Goal: Task Accomplishment & Management: Manage account settings

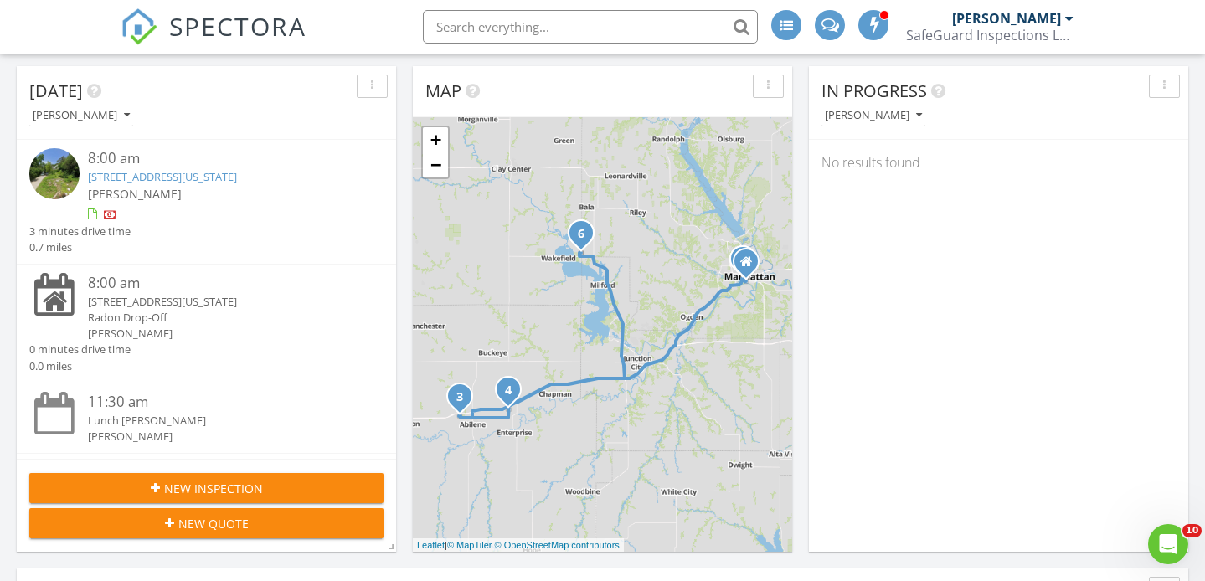
scroll to position [170, 0]
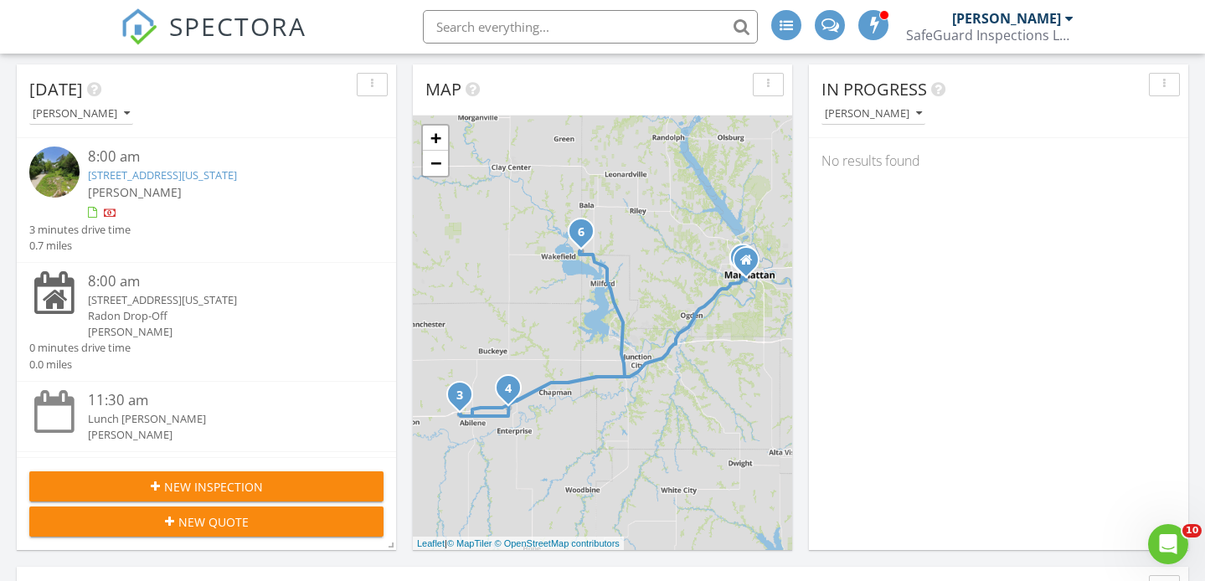
click at [201, 163] on div "8:00 am" at bounding box center [221, 157] width 266 height 21
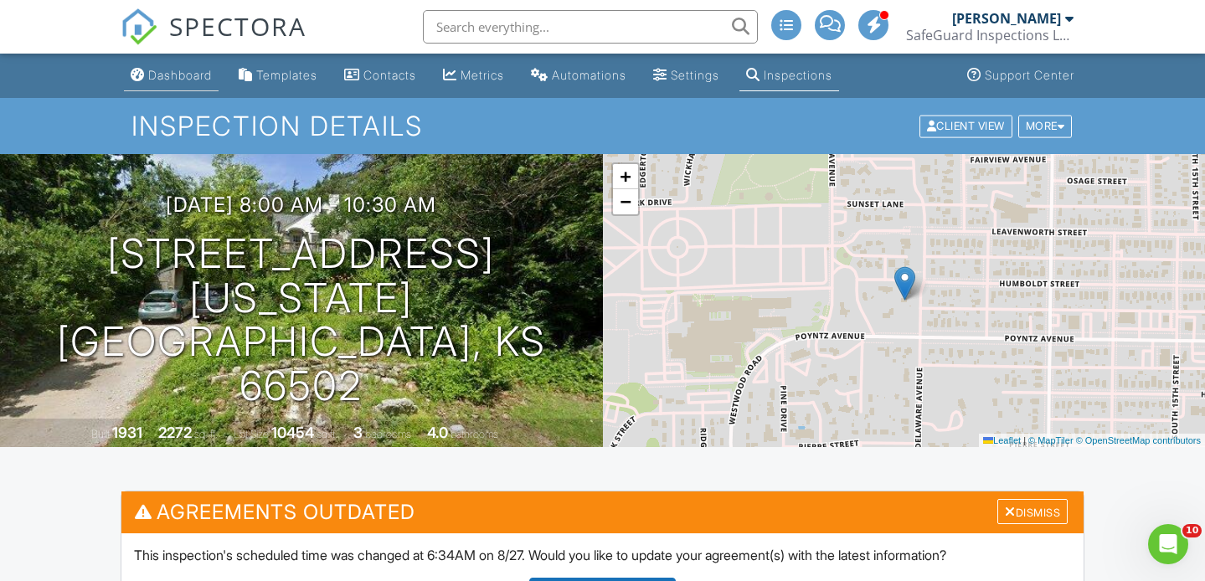
click at [186, 76] on div "Dashboard" at bounding box center [180, 75] width 64 height 14
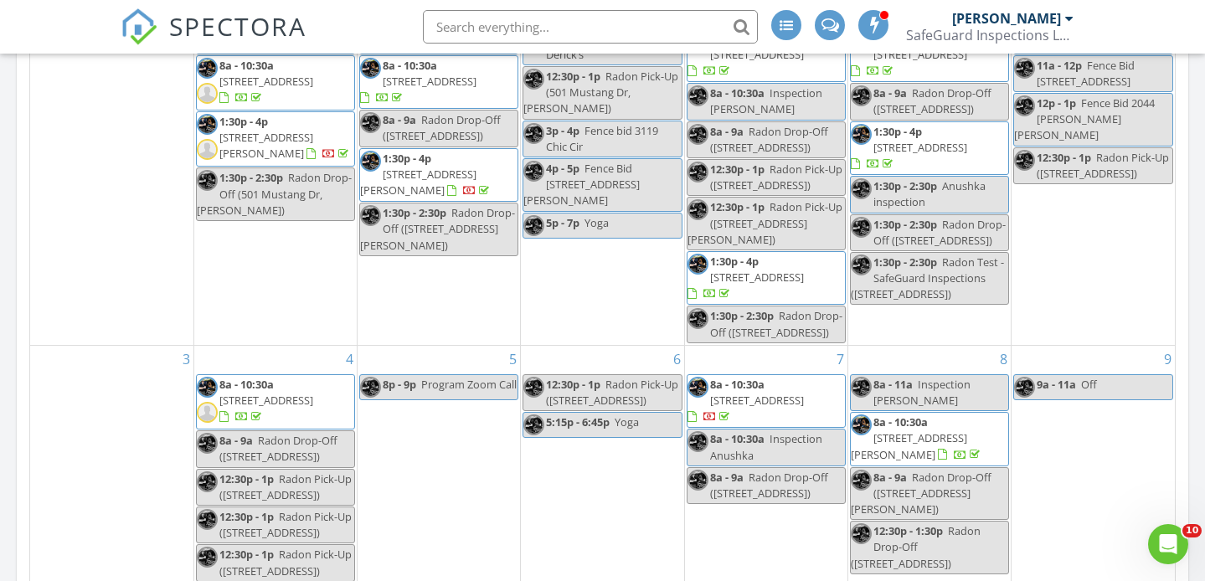
scroll to position [1178, 0]
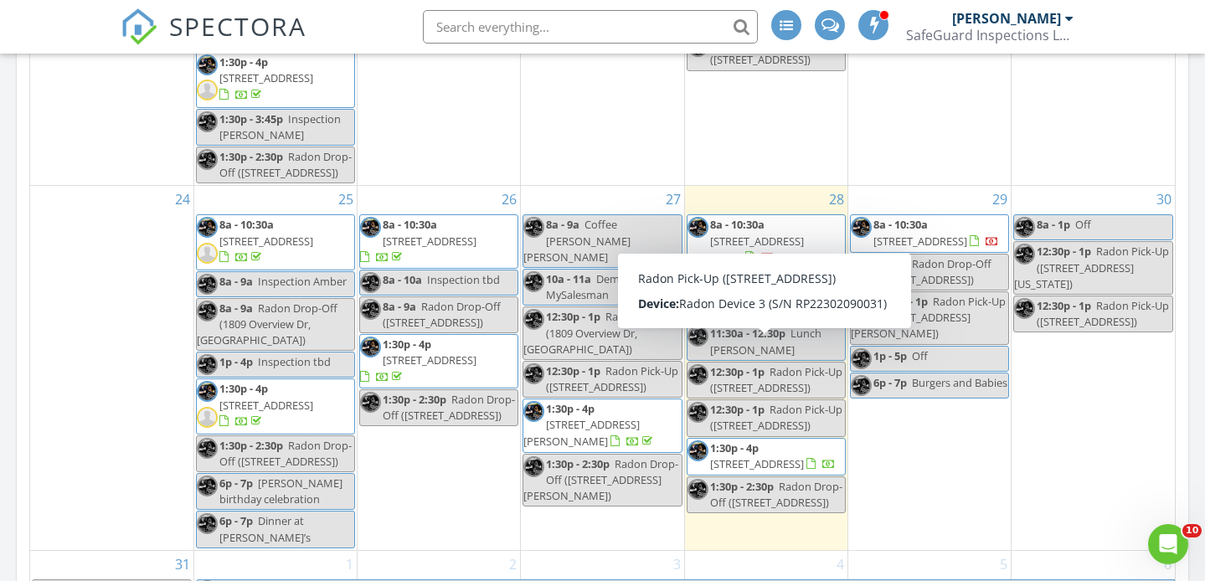
click at [760, 364] on span "Radon Pick-Up (1801 NW 17th St, Abilene)" at bounding box center [776, 379] width 132 height 31
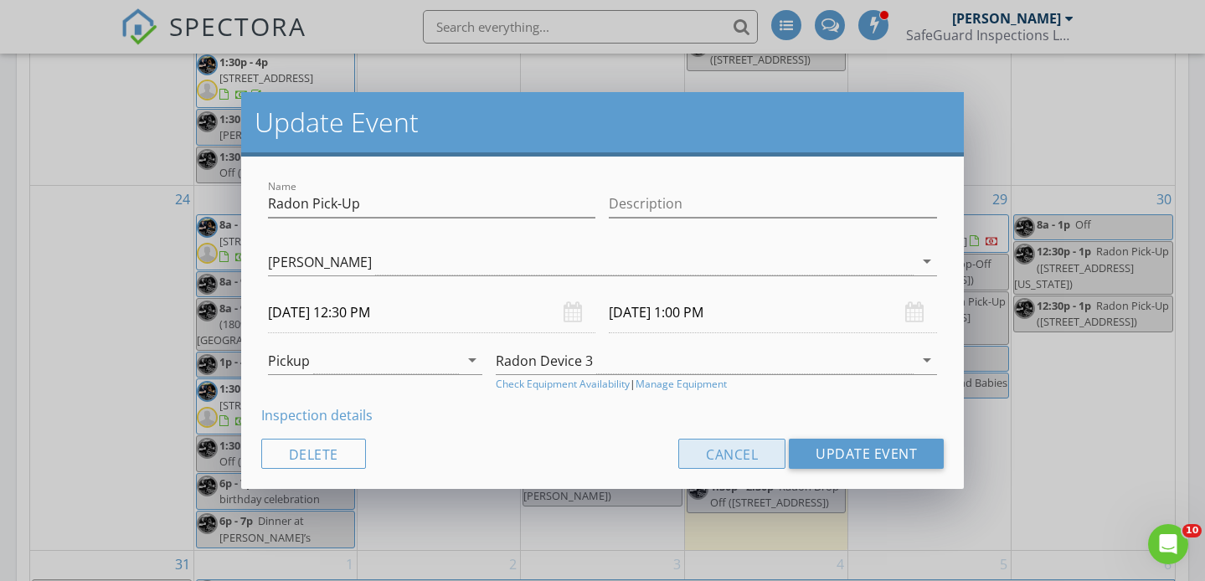
click at [739, 446] on button "Cancel" at bounding box center [732, 454] width 107 height 30
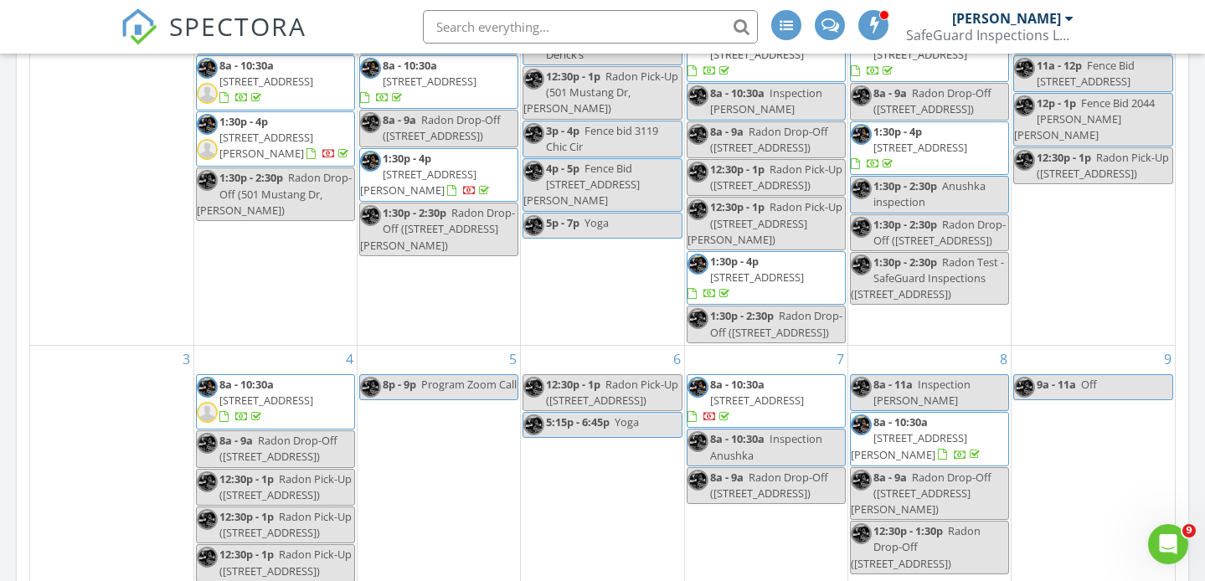
scroll to position [0, 0]
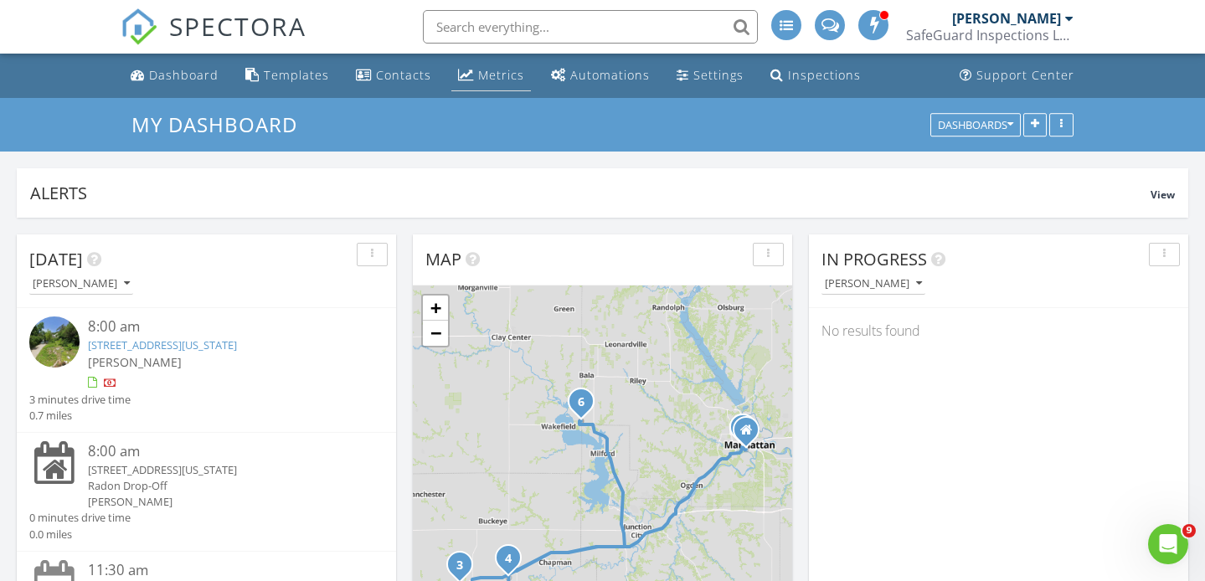
click at [470, 65] on link "Metrics" at bounding box center [491, 75] width 80 height 31
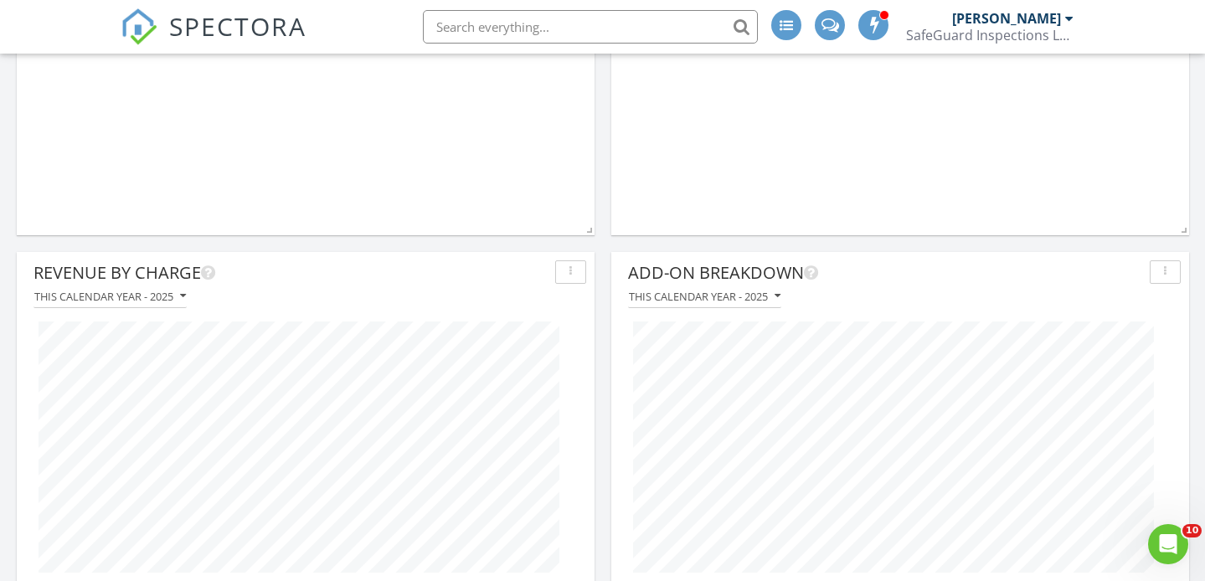
scroll to position [1173, 0]
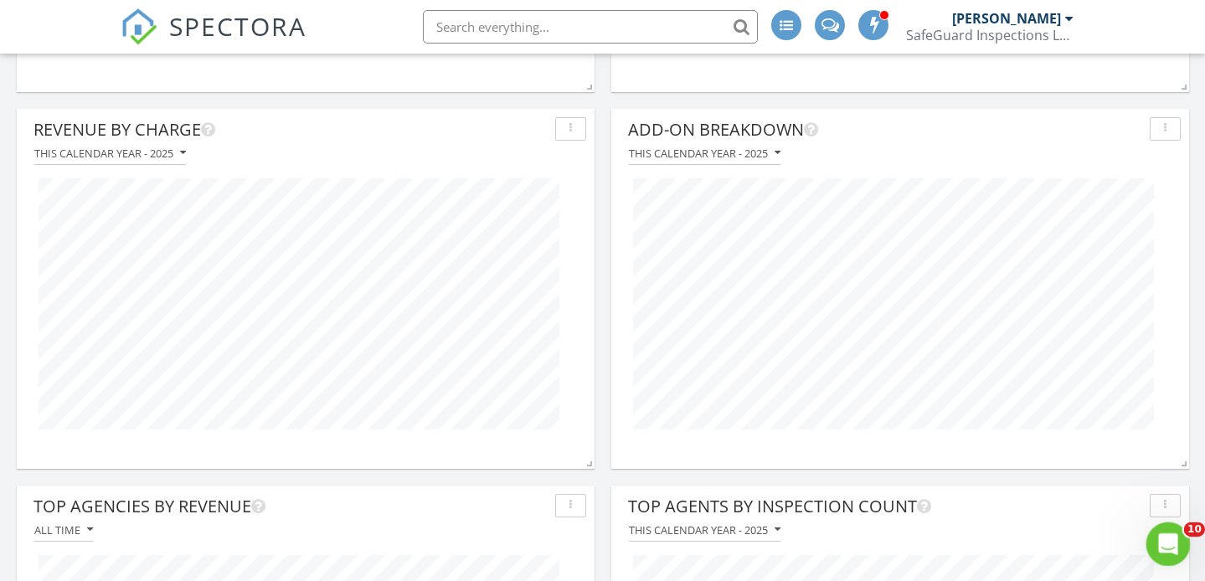
click at [1169, 534] on icon "Open Intercom Messenger" at bounding box center [1167, 543] width 28 height 28
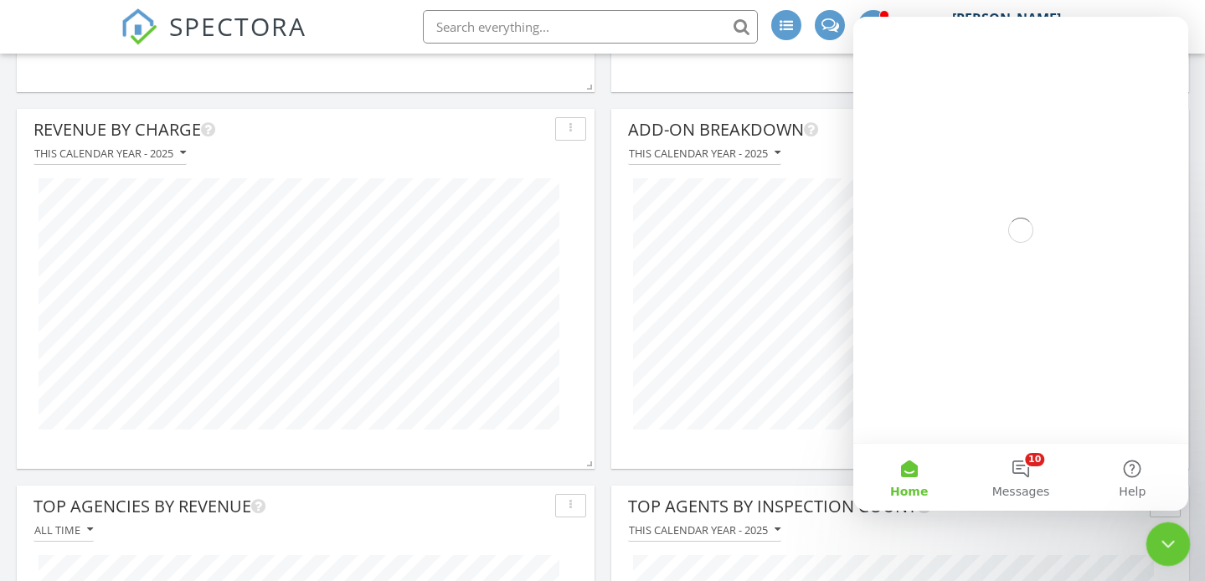
scroll to position [0, 0]
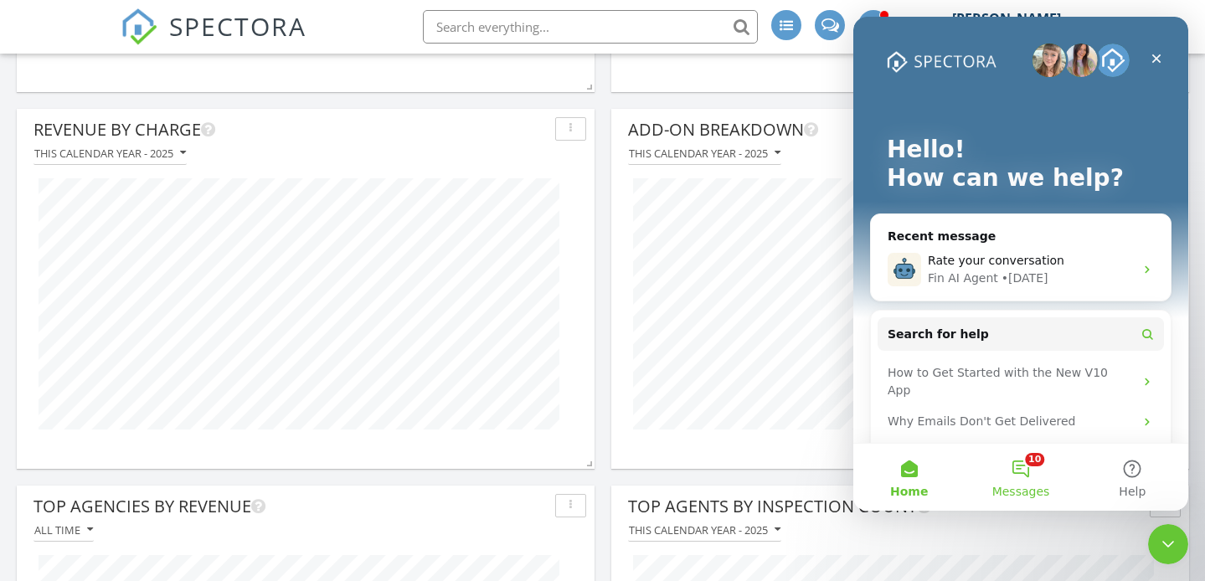
click at [1027, 475] on button "10 Messages" at bounding box center [1020, 477] width 111 height 67
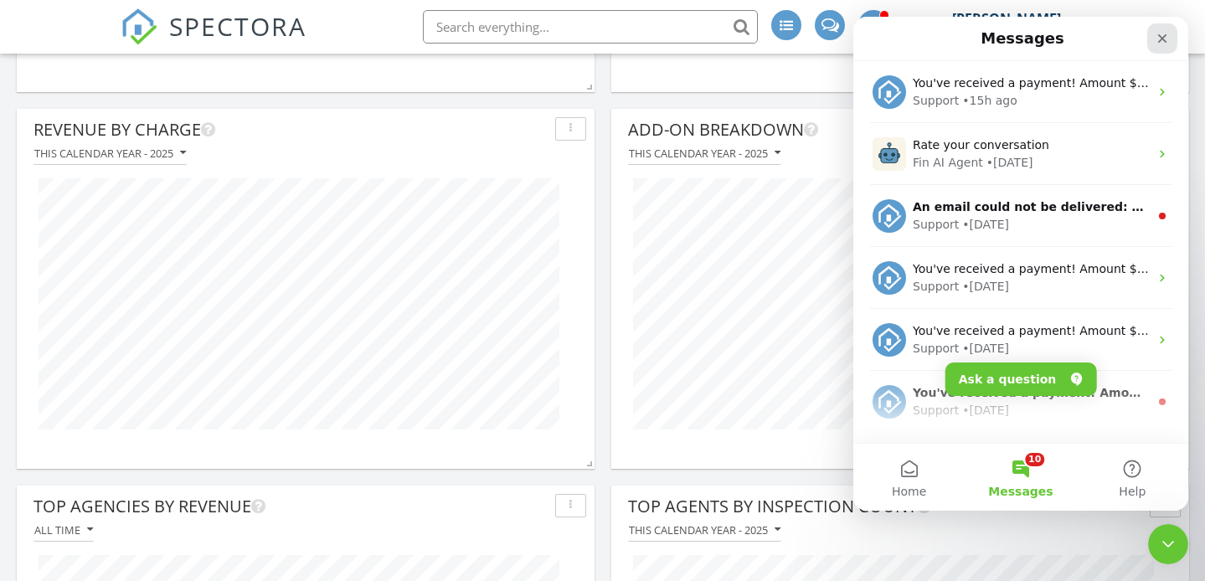
click at [1168, 36] on icon "Close" at bounding box center [1162, 38] width 13 height 13
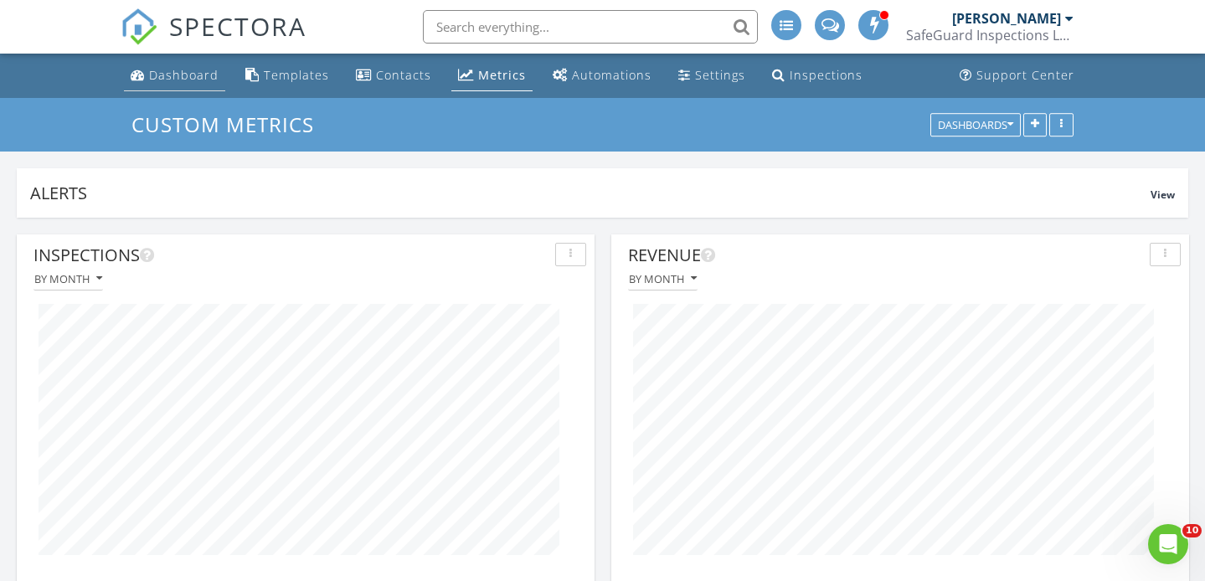
click at [173, 75] on div "Dashboard" at bounding box center [184, 75] width 70 height 16
